Goal: Task Accomplishment & Management: Manage account settings

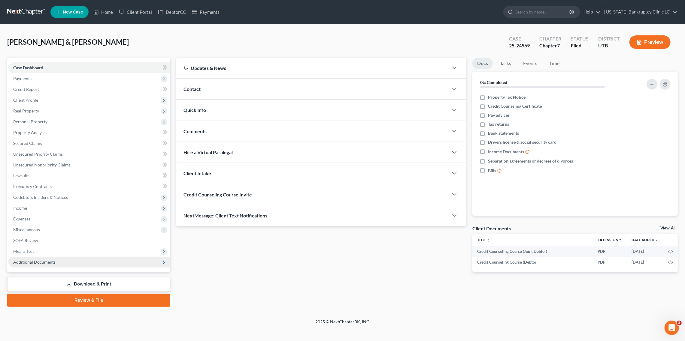
click at [98, 258] on span "Additional Documents" at bounding box center [89, 262] width 162 height 11
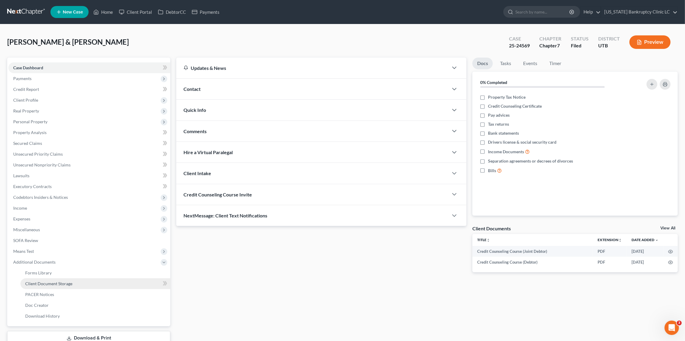
click at [94, 282] on link "Client Document Storage" at bounding box center [95, 284] width 150 height 11
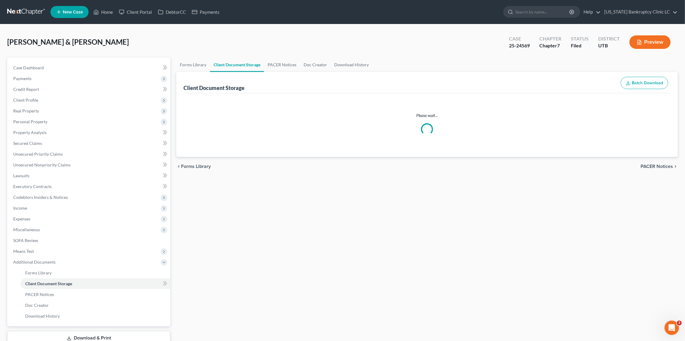
select select "30"
